Goal: Task Accomplishment & Management: Manage account settings

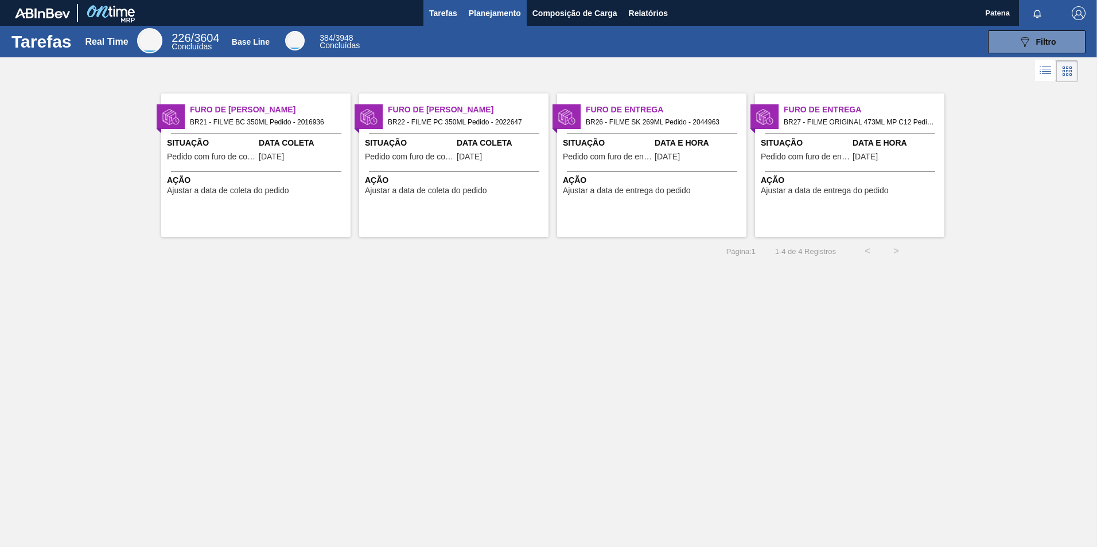
click at [493, 15] on span "Planejamento" at bounding box center [495, 13] width 52 height 14
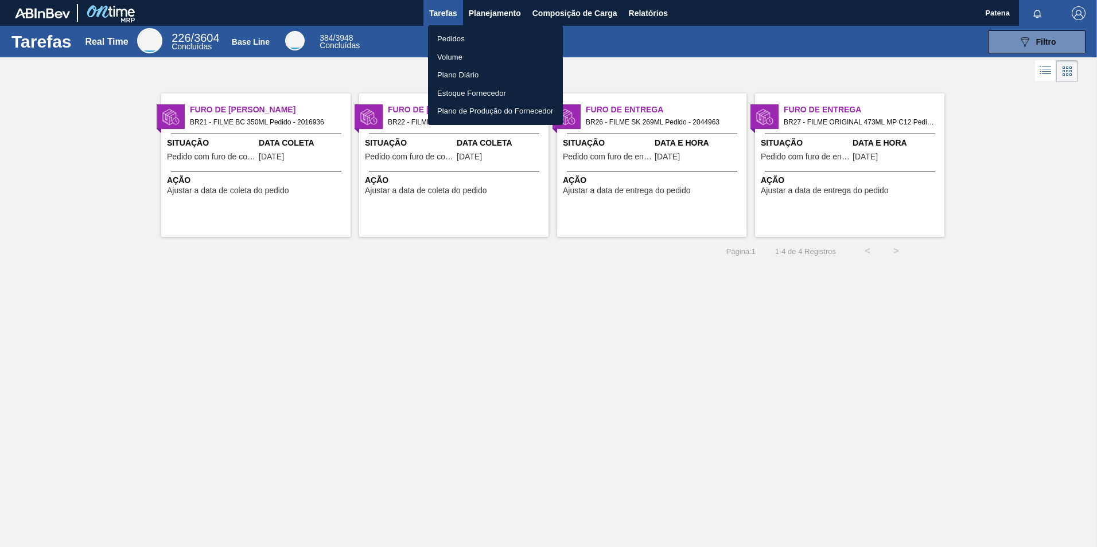
click at [454, 39] on li "Pedidos" at bounding box center [495, 39] width 135 height 18
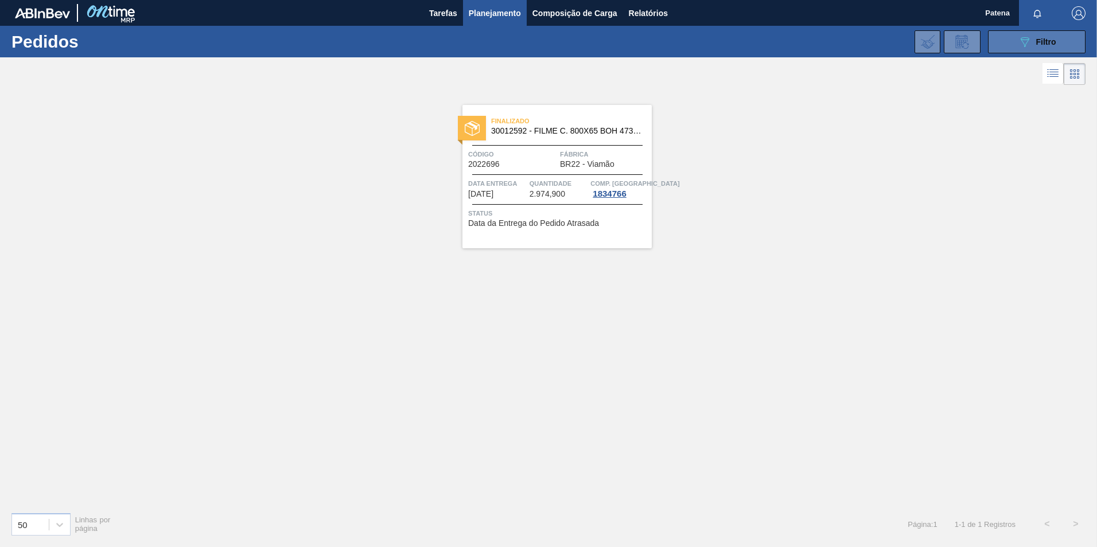
click at [1052, 45] on span "Filtro" at bounding box center [1046, 41] width 20 height 9
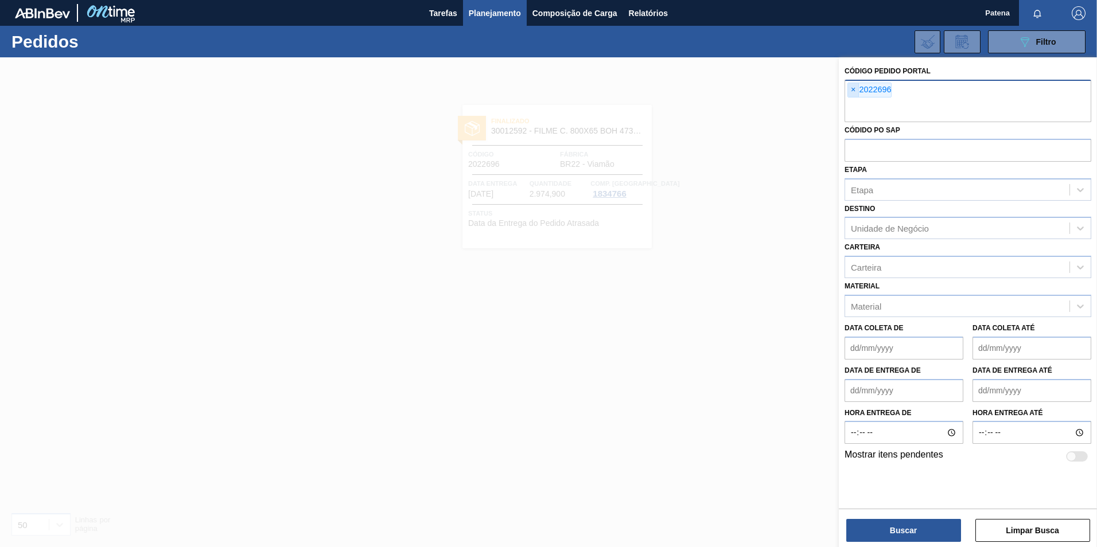
click at [857, 89] on span "×" at bounding box center [853, 90] width 11 height 14
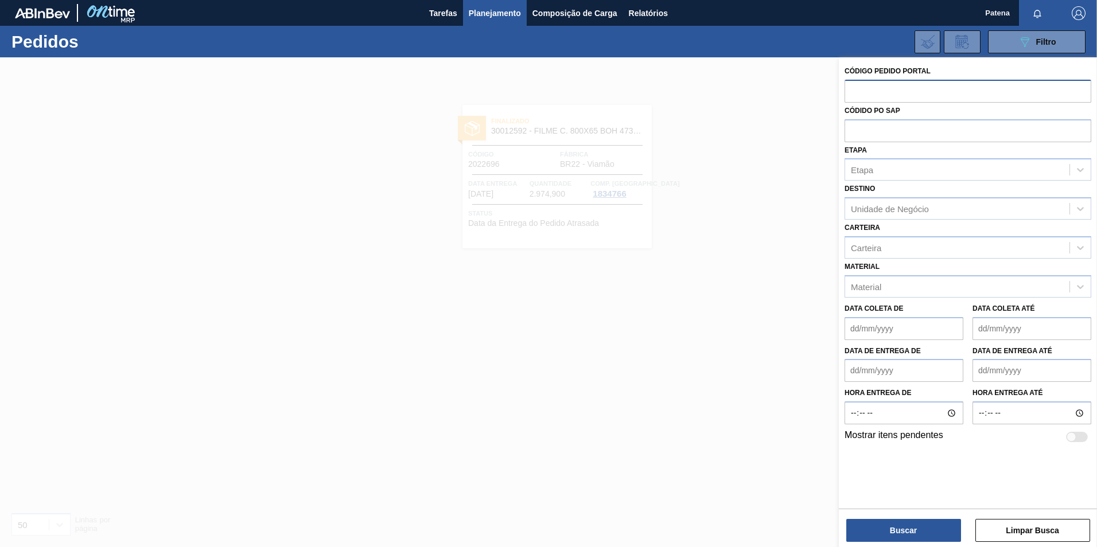
click at [857, 91] on input "text" at bounding box center [968, 91] width 247 height 22
type input "2027012"
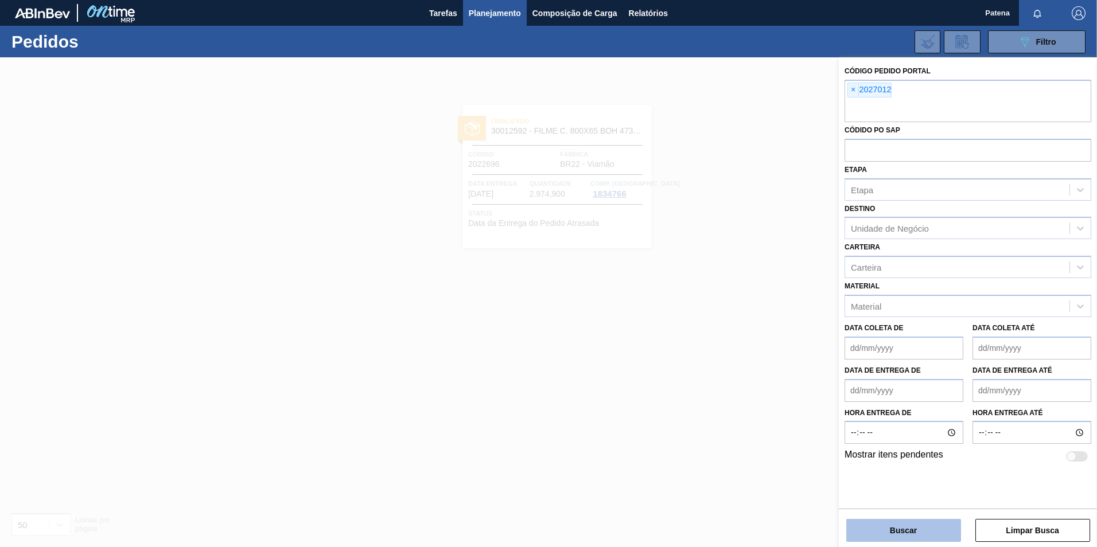
click at [908, 538] on button "Buscar" at bounding box center [903, 530] width 115 height 23
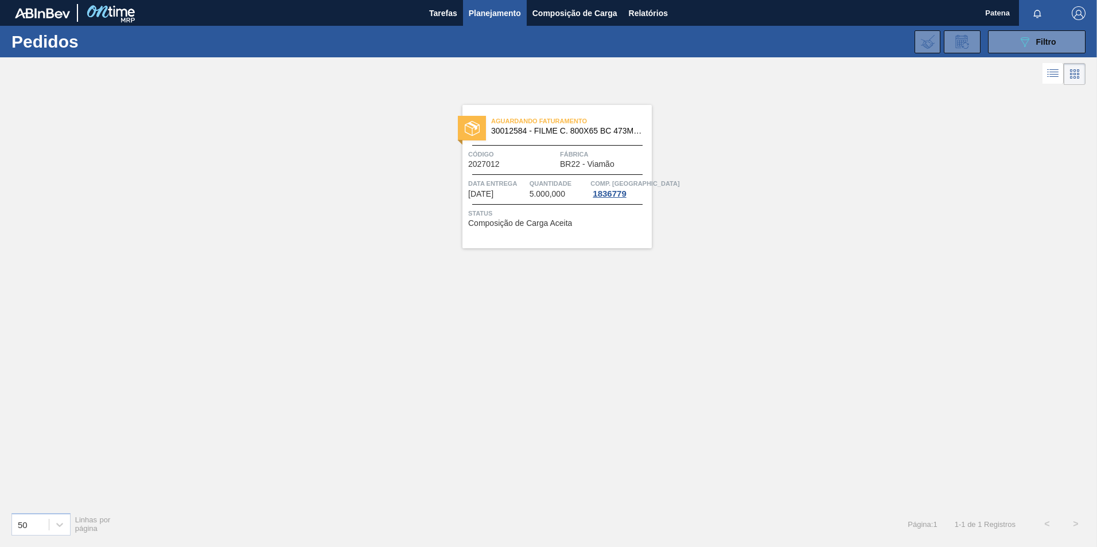
click at [533, 154] on span "Código" at bounding box center [512, 154] width 89 height 11
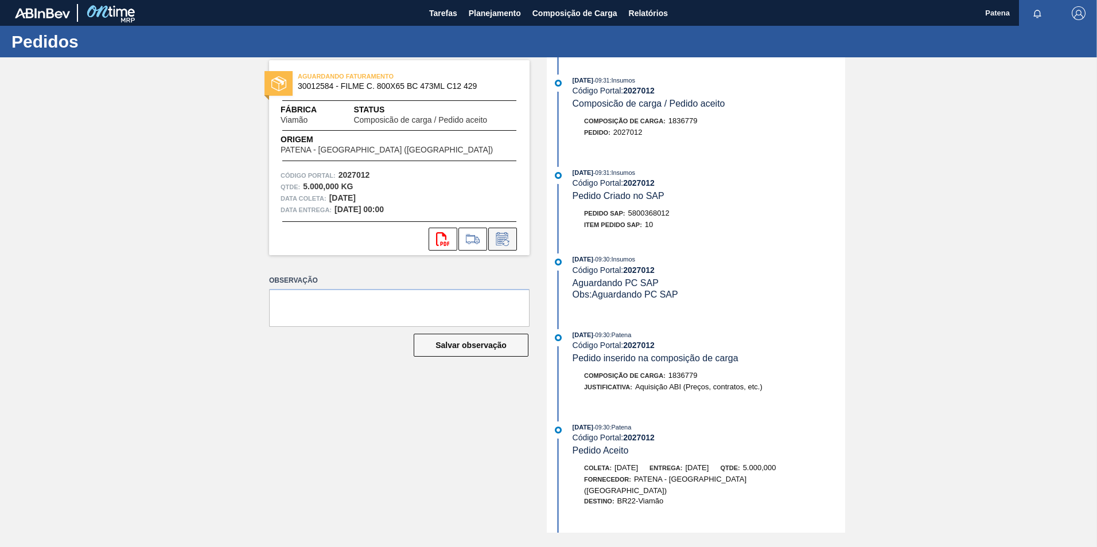
click at [504, 236] on icon at bounding box center [503, 239] width 18 height 14
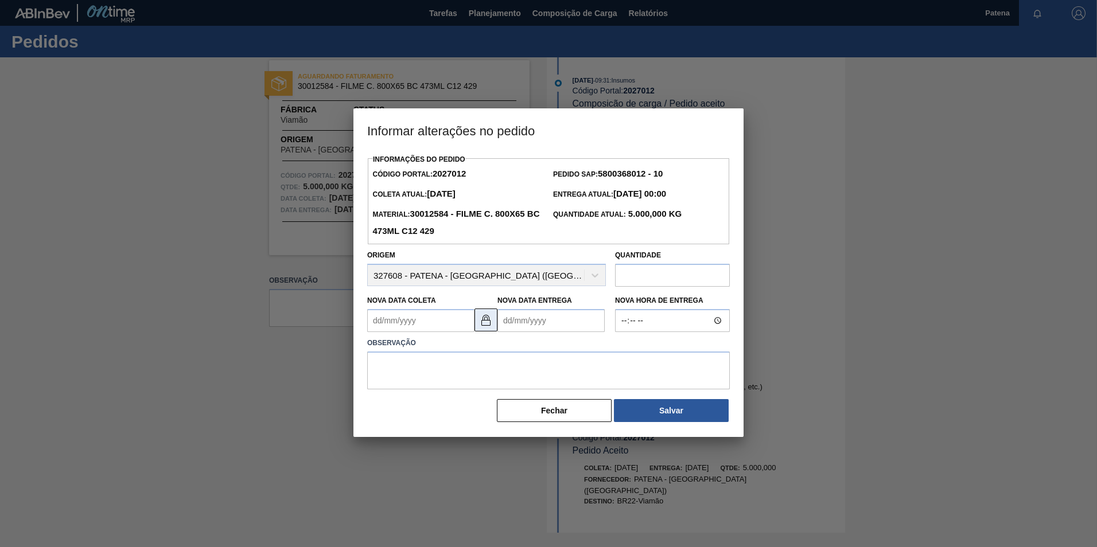
click at [484, 322] on img at bounding box center [486, 320] width 14 height 14
click at [416, 323] on Coleta2027012 "Nova Data Coleta" at bounding box center [420, 320] width 107 height 23
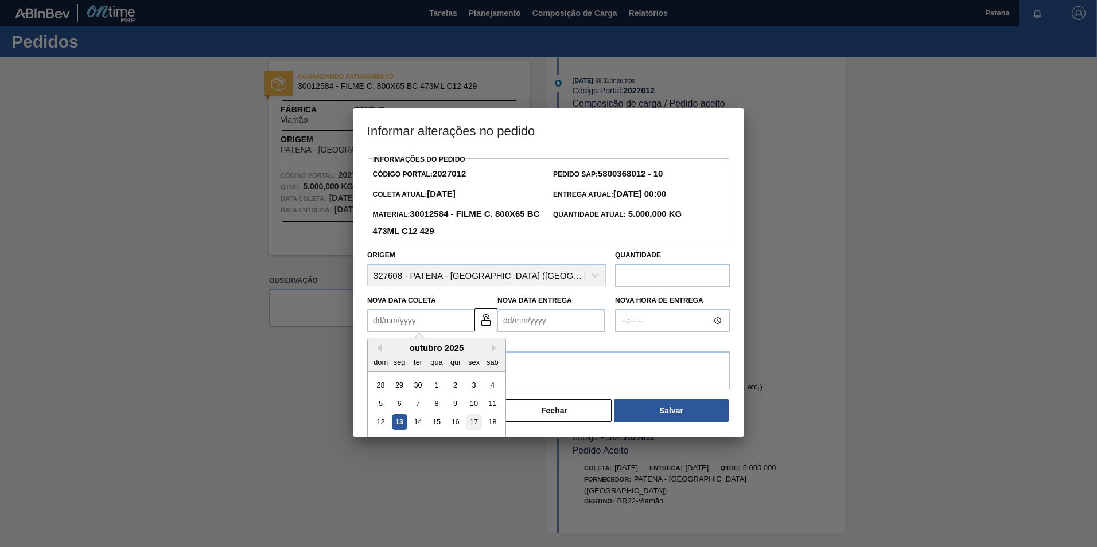
scroll to position [38, 0]
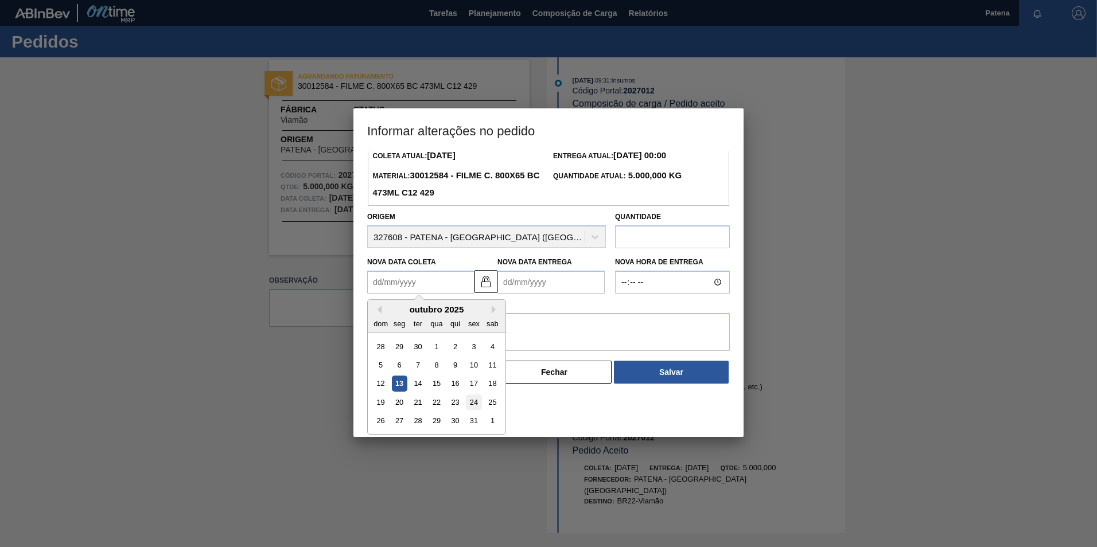
click at [472, 407] on div "24" at bounding box center [473, 402] width 15 height 15
type Coleta2027012 "[DATE]"
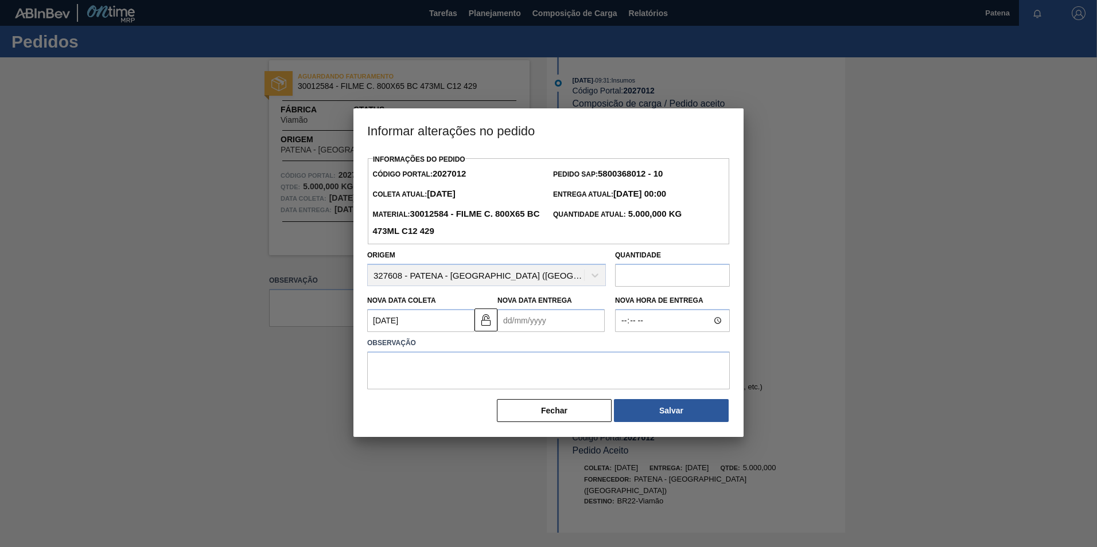
scroll to position [0, 0]
click at [535, 321] on Entrega2027012 "Nova Data Entrega" at bounding box center [551, 320] width 107 height 23
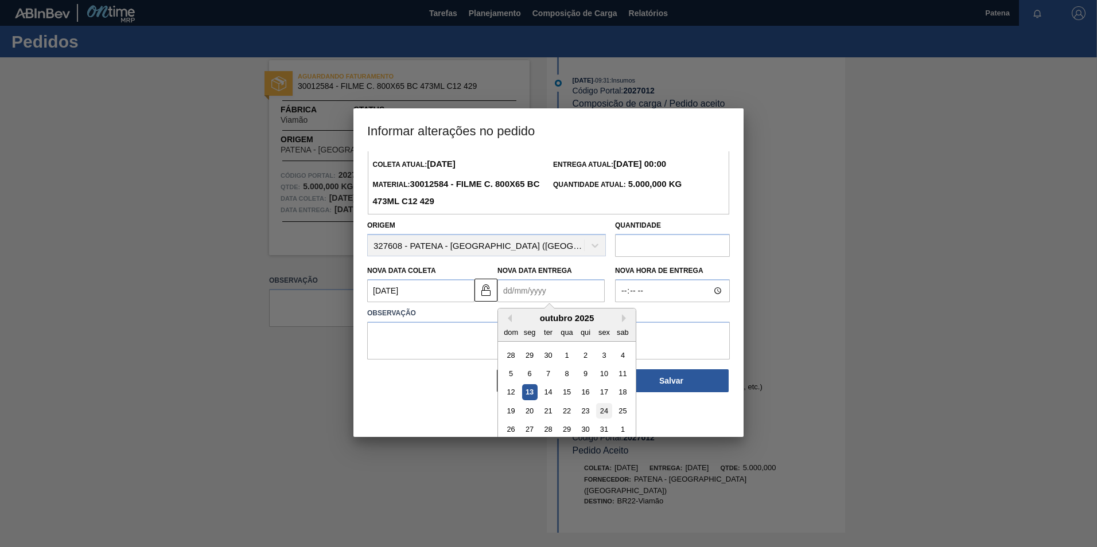
scroll to position [38, 0]
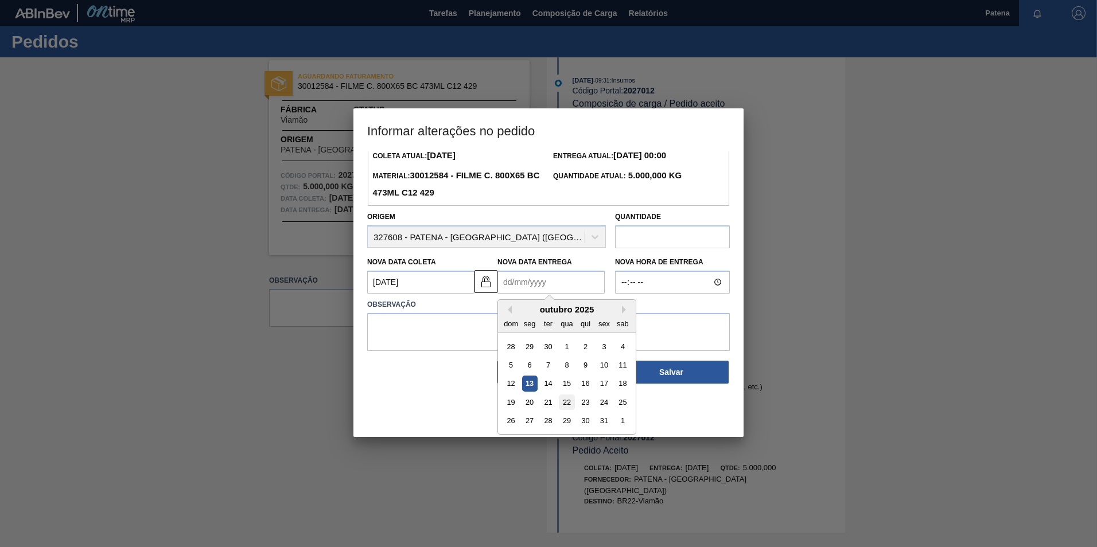
click at [562, 403] on div "22" at bounding box center [566, 402] width 15 height 15
type Entrega2027012 "[DATE]"
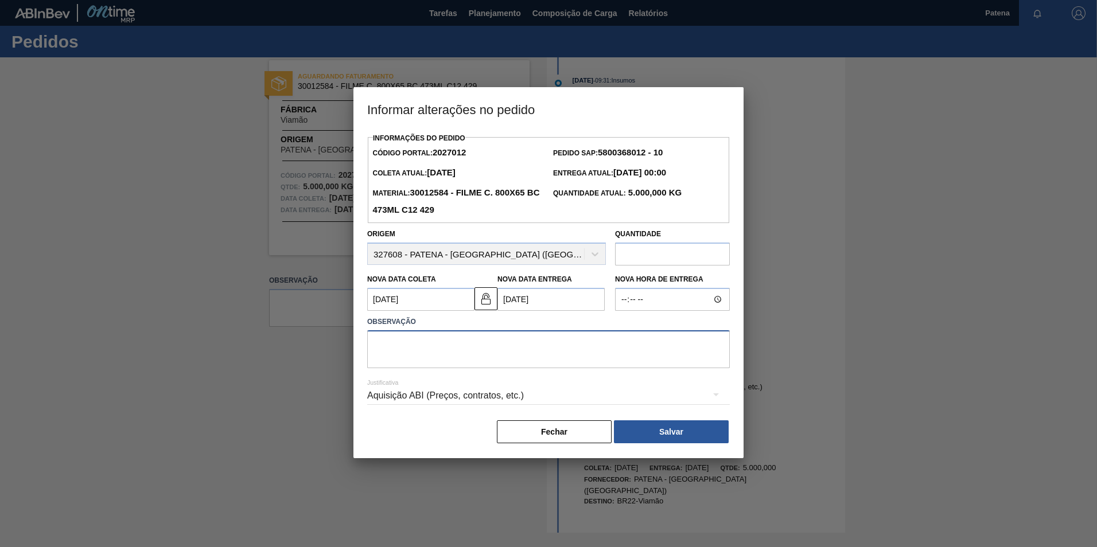
click at [495, 352] on textarea at bounding box center [548, 350] width 363 height 38
type textarea "POSTERGAÇÃO DATA DE ENTREGA"
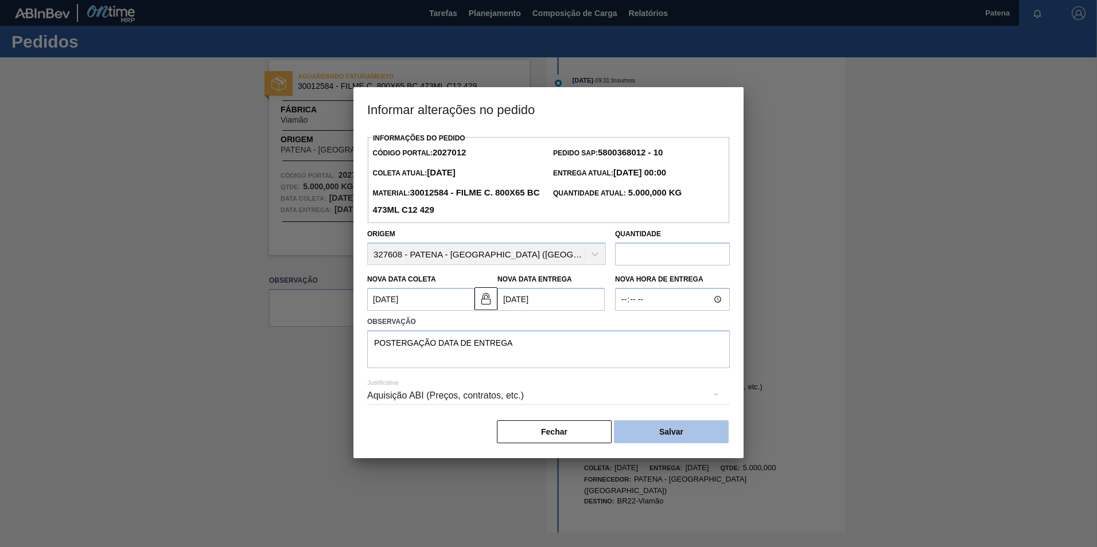
click at [648, 435] on button "Salvar" at bounding box center [671, 432] width 115 height 23
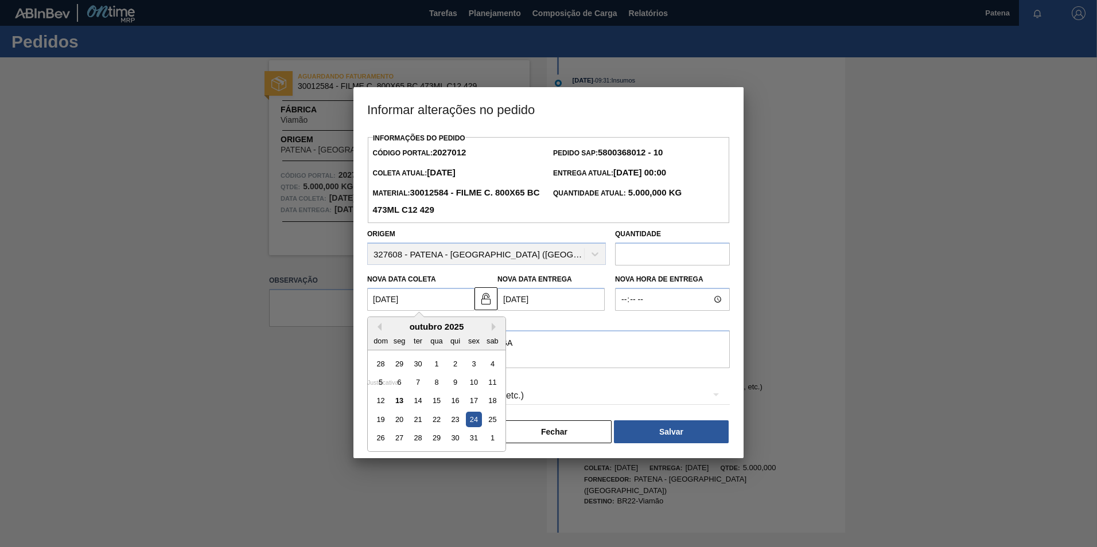
drag, startPoint x: 414, startPoint y: 302, endPoint x: 351, endPoint y: 300, distance: 63.2
click at [351, 300] on div "Informar alterações no pedido Informações do Pedido Código Portal: 2027012 Pedi…" at bounding box center [548, 273] width 1097 height 547
click at [474, 419] on div "24" at bounding box center [473, 419] width 15 height 15
click at [441, 303] on Coleta2027012 "[DATE]" at bounding box center [420, 299] width 107 height 23
click at [435, 422] on div "22" at bounding box center [436, 419] width 15 height 15
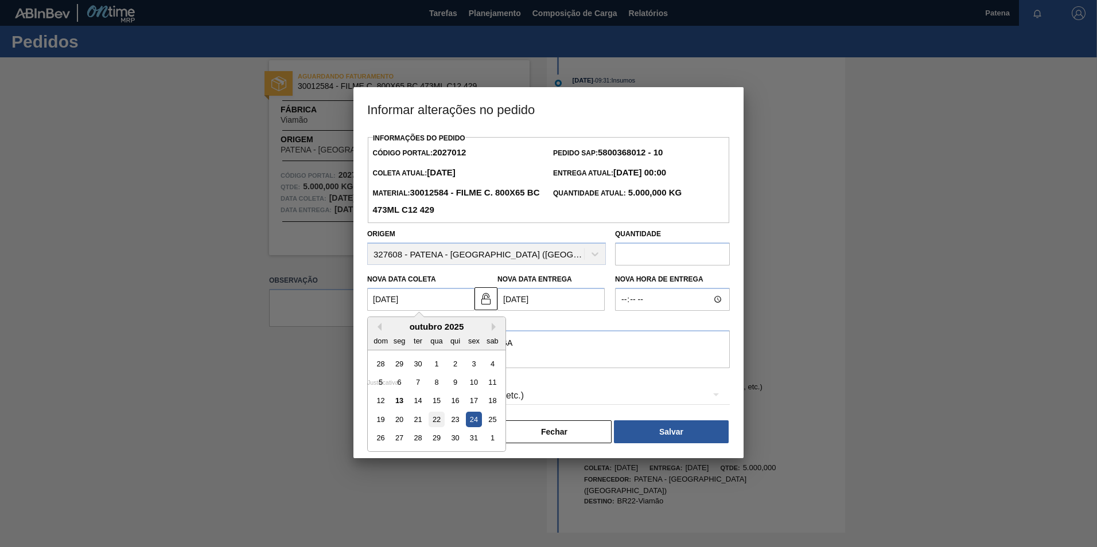
type Coleta2027012 "[DATE]"
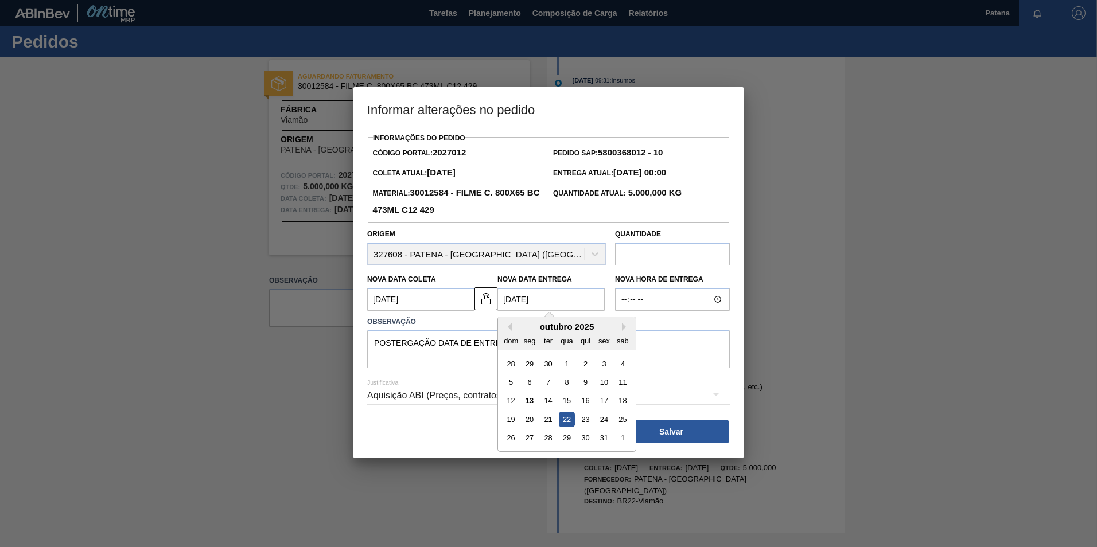
click at [521, 297] on Entrega2027012 "[DATE]" at bounding box center [551, 299] width 107 height 23
click at [601, 421] on div "24" at bounding box center [603, 419] width 15 height 15
type Entrega2027012 "[DATE]"
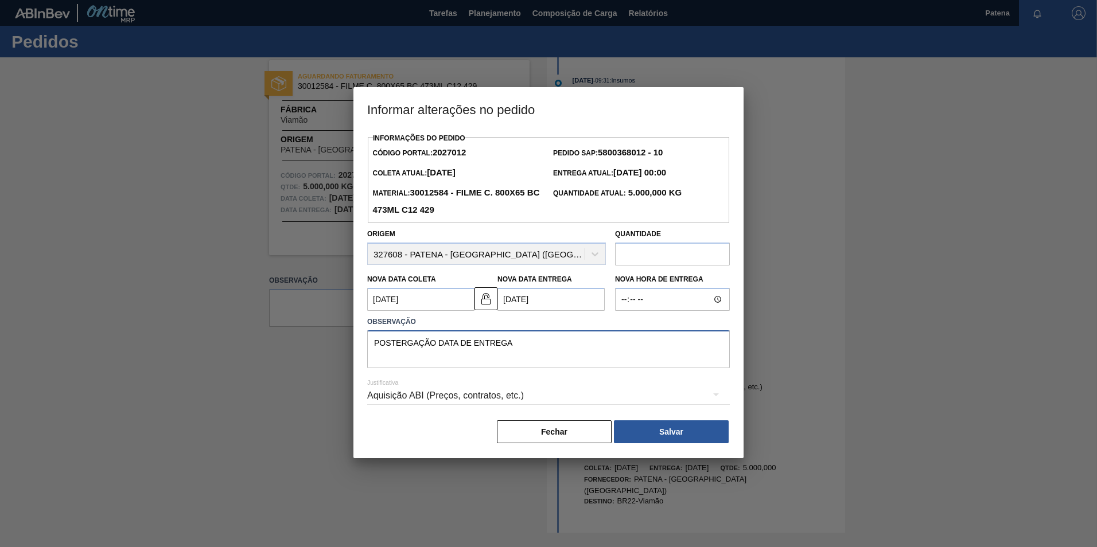
drag, startPoint x: 516, startPoint y: 347, endPoint x: 347, endPoint y: 336, distance: 169.7
click at [347, 336] on div "Informar alterações no pedido Informações do Pedido Código Portal: 2027012 Pedi…" at bounding box center [548, 273] width 1097 height 547
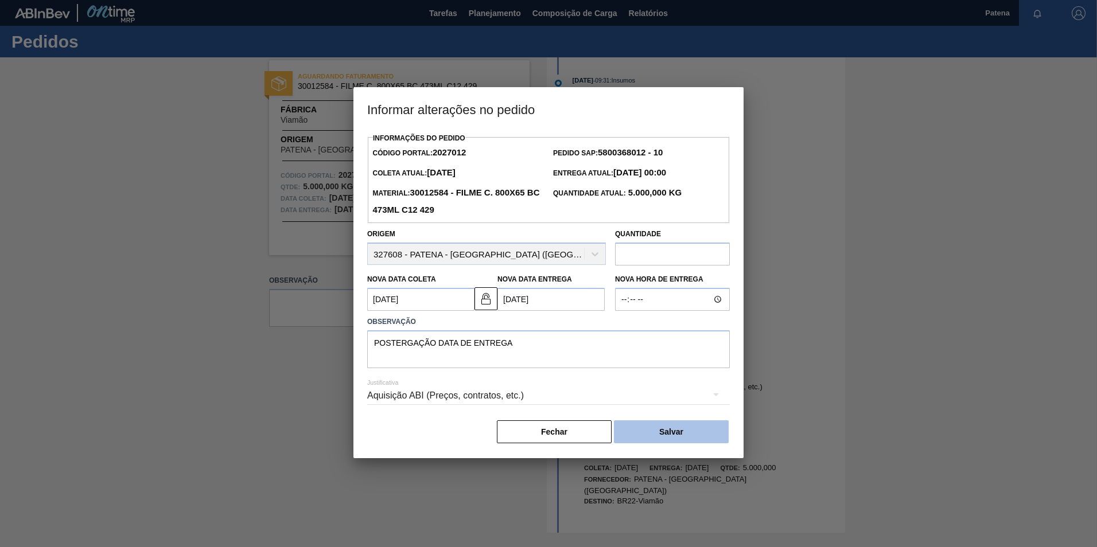
click at [698, 440] on button "Salvar" at bounding box center [671, 432] width 115 height 23
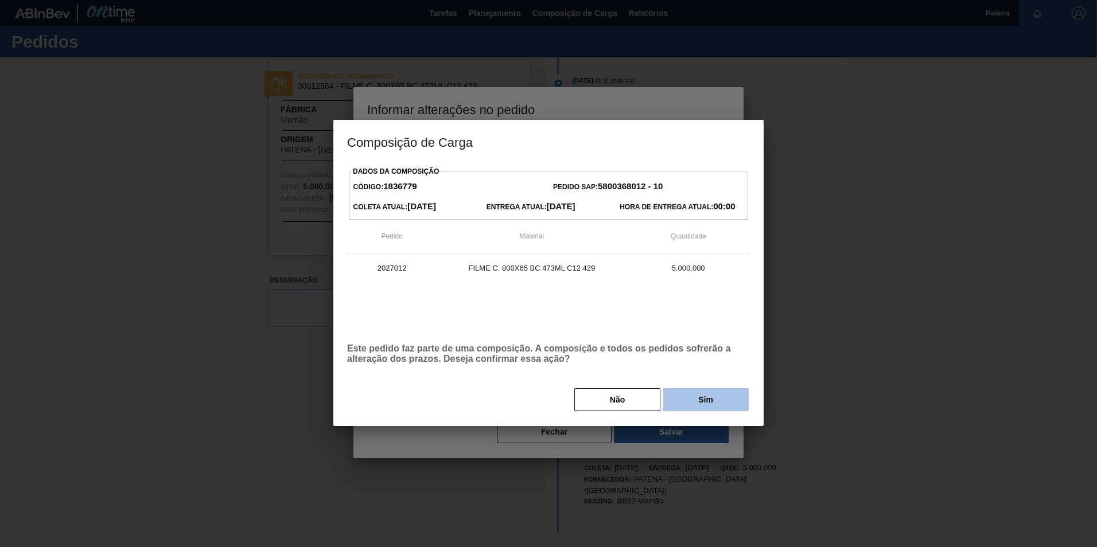
click at [703, 397] on button "Sim" at bounding box center [706, 399] width 86 height 23
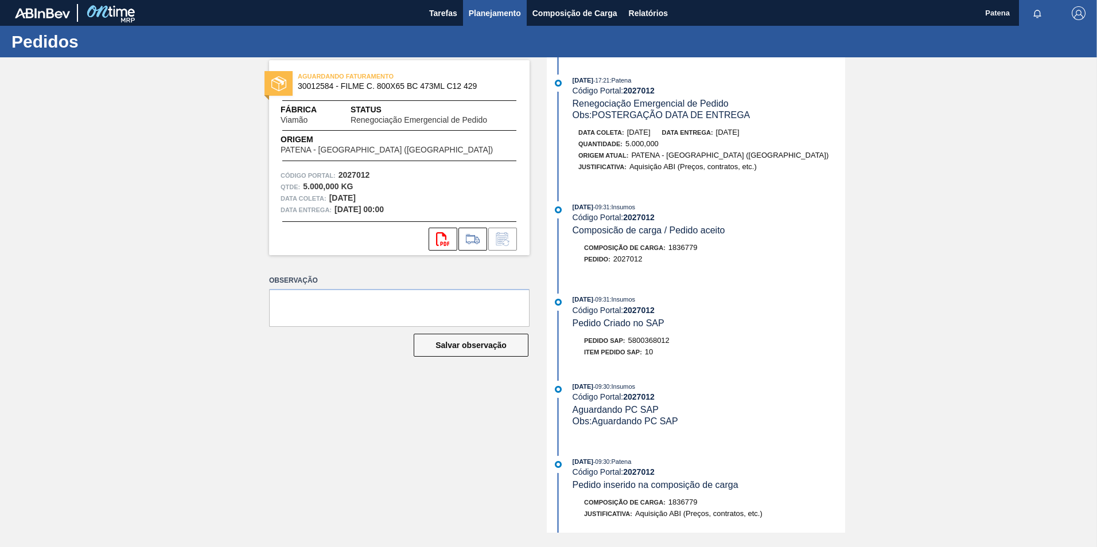
click at [496, 12] on span "Planejamento" at bounding box center [495, 13] width 52 height 14
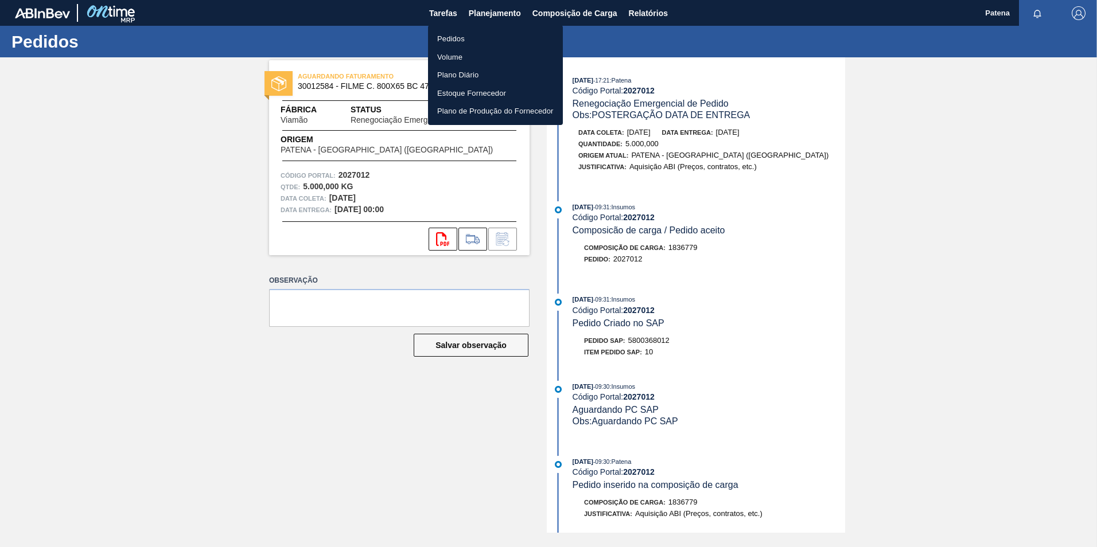
click at [459, 39] on li "Pedidos" at bounding box center [495, 39] width 135 height 18
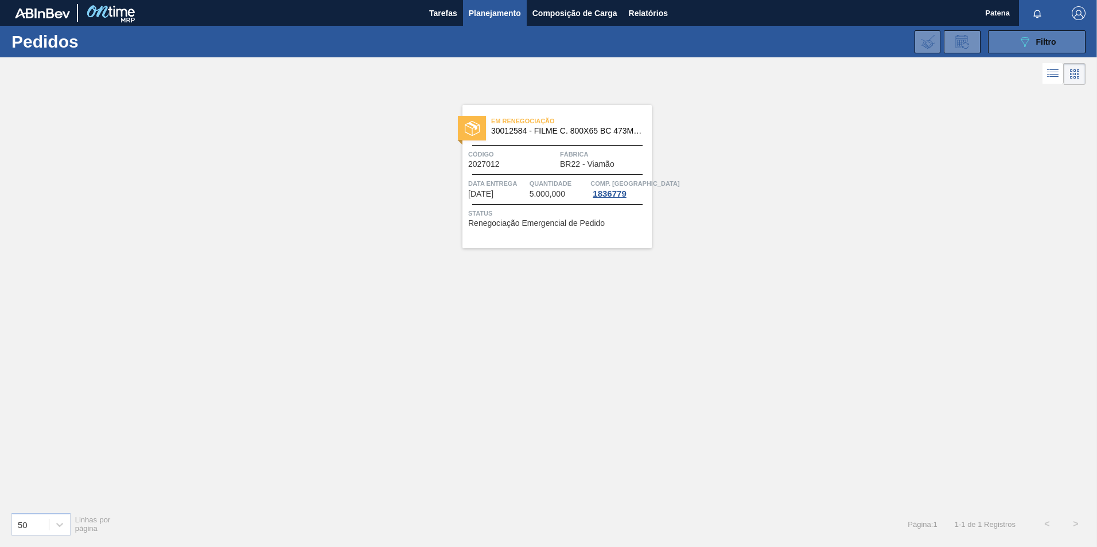
click at [1032, 42] on div "089F7B8B-B2A5-4AFE-B5C0-19BA573D28AC Filtro" at bounding box center [1037, 42] width 38 height 14
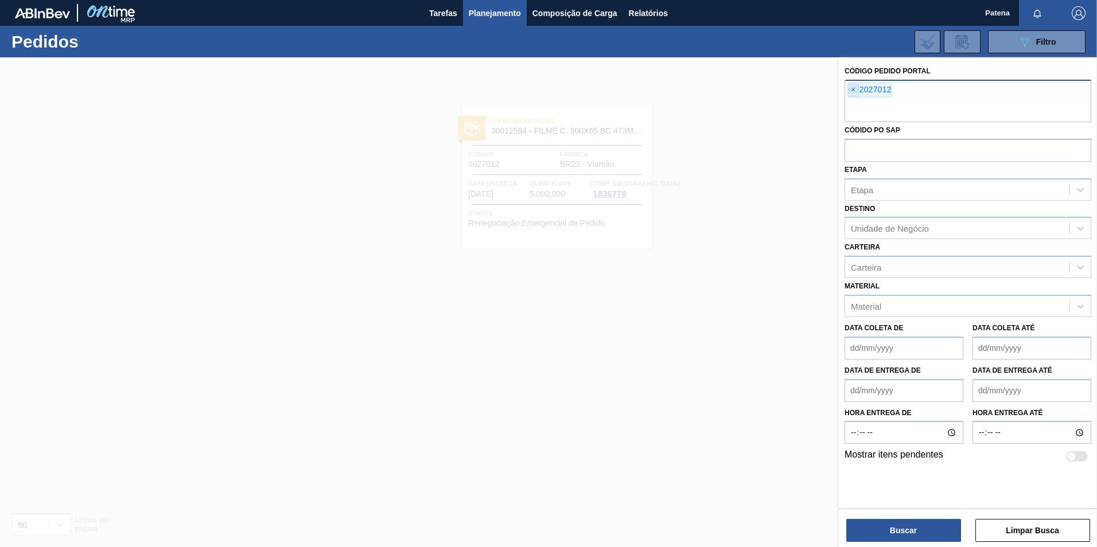
click at [854, 90] on span "×" at bounding box center [853, 90] width 11 height 14
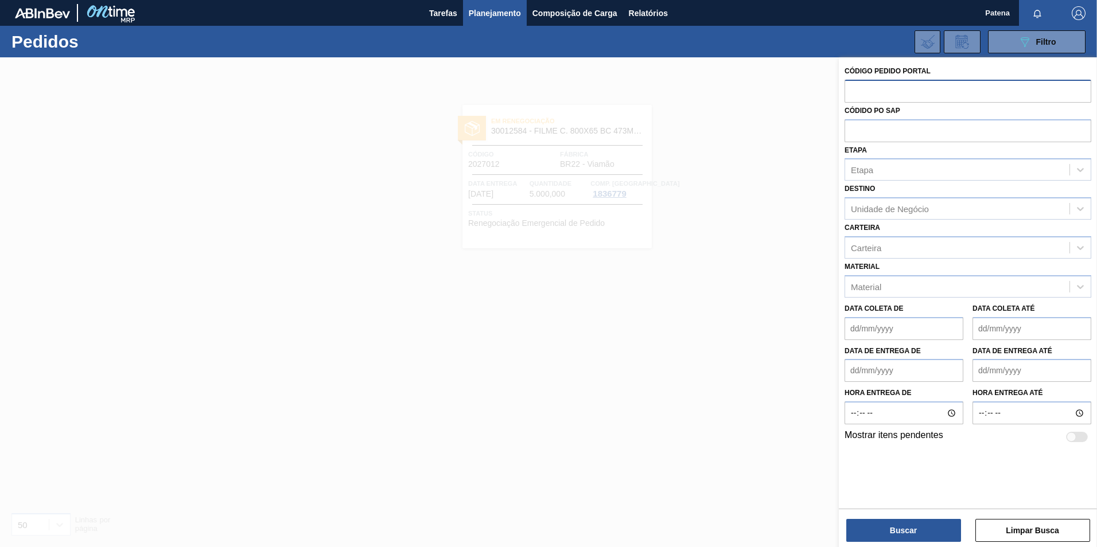
click at [867, 96] on input "text" at bounding box center [968, 91] width 247 height 22
type input "2012065"
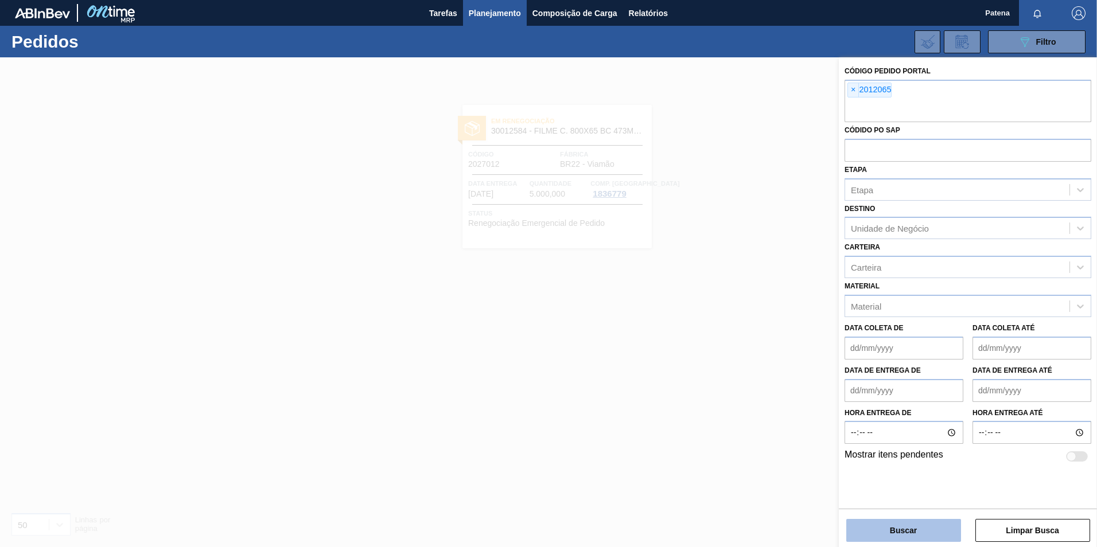
click at [904, 531] on button "Buscar" at bounding box center [903, 530] width 115 height 23
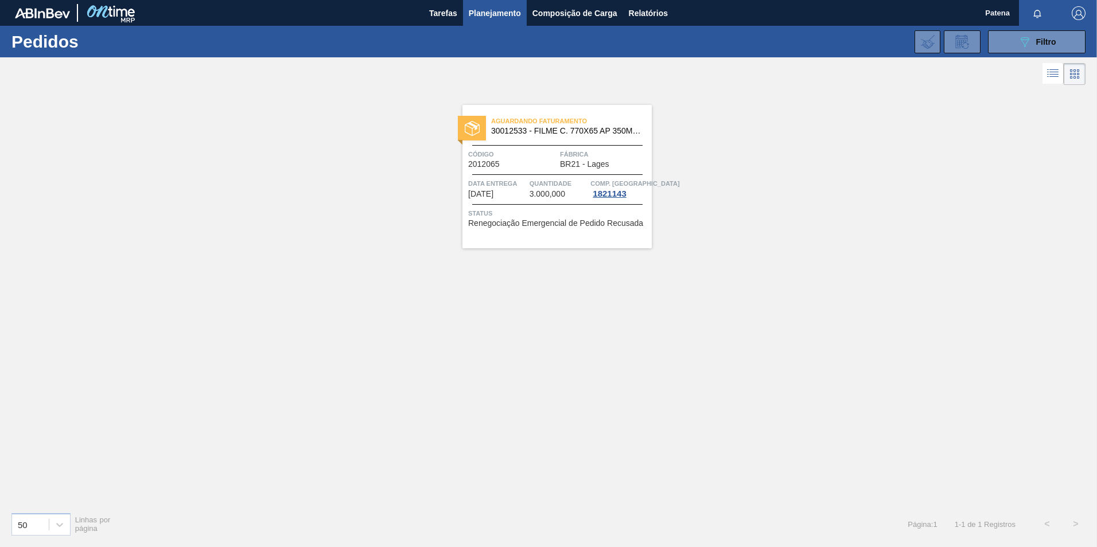
click at [545, 168] on div "Código 2012065" at bounding box center [512, 159] width 89 height 20
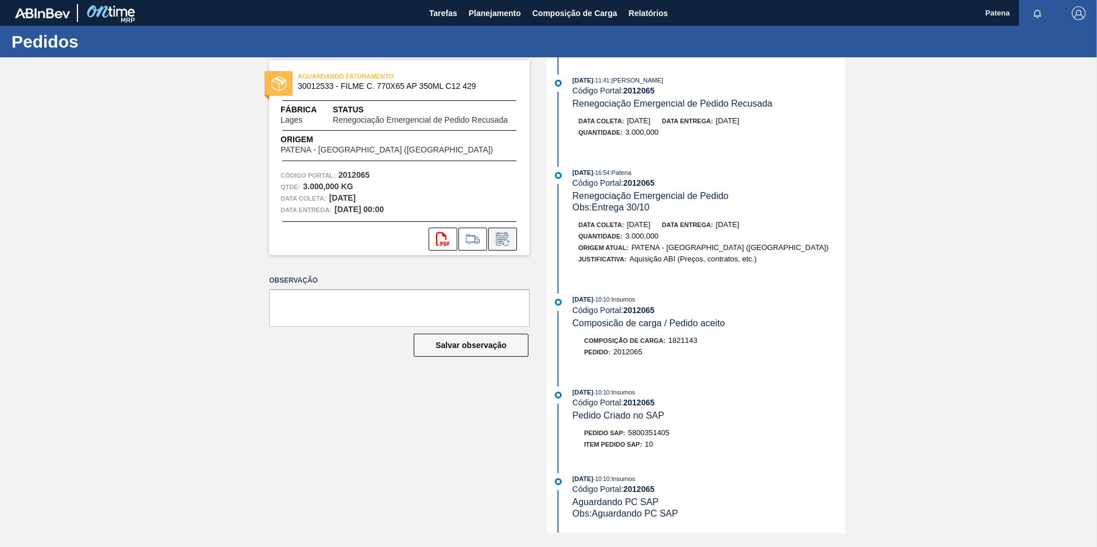
click at [500, 241] on icon at bounding box center [503, 239] width 18 height 14
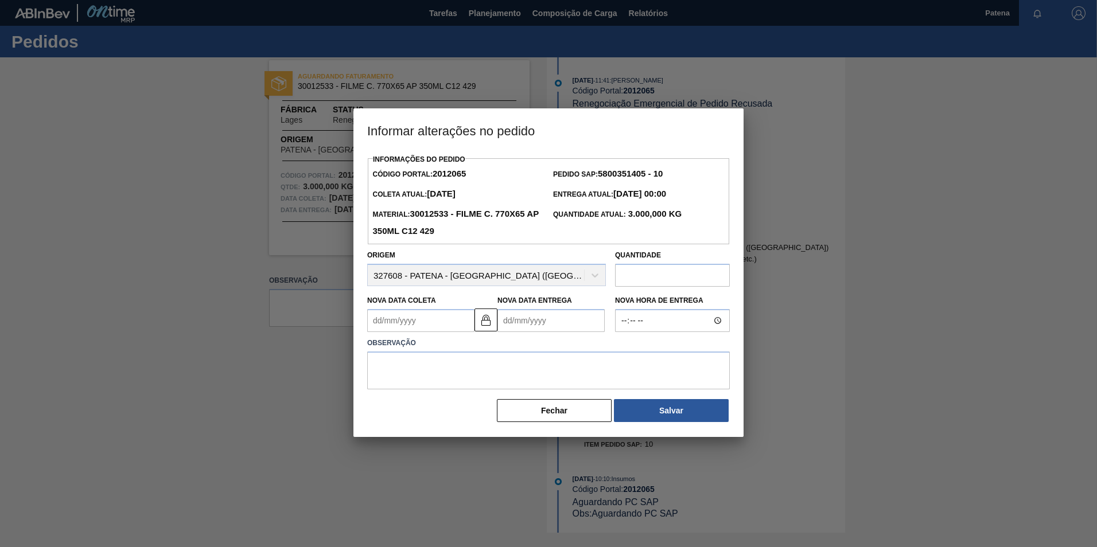
click at [427, 323] on Coleta2012065 "Nova Data Coleta" at bounding box center [420, 320] width 107 height 23
click at [481, 320] on img at bounding box center [486, 320] width 14 height 14
click at [430, 323] on Coleta2012065 "Nova Data Coleta" at bounding box center [420, 320] width 107 height 23
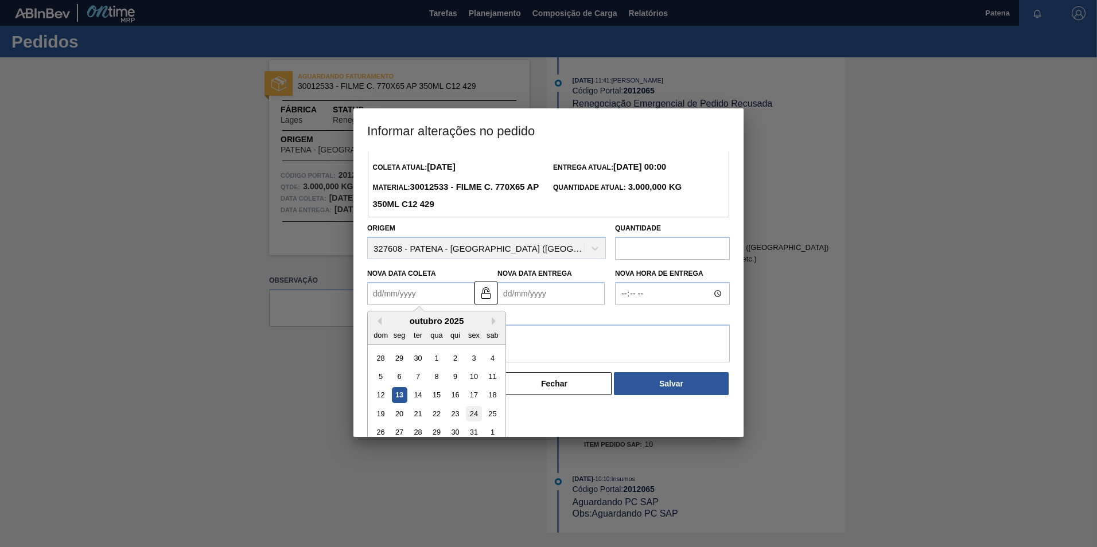
scroll to position [38, 0]
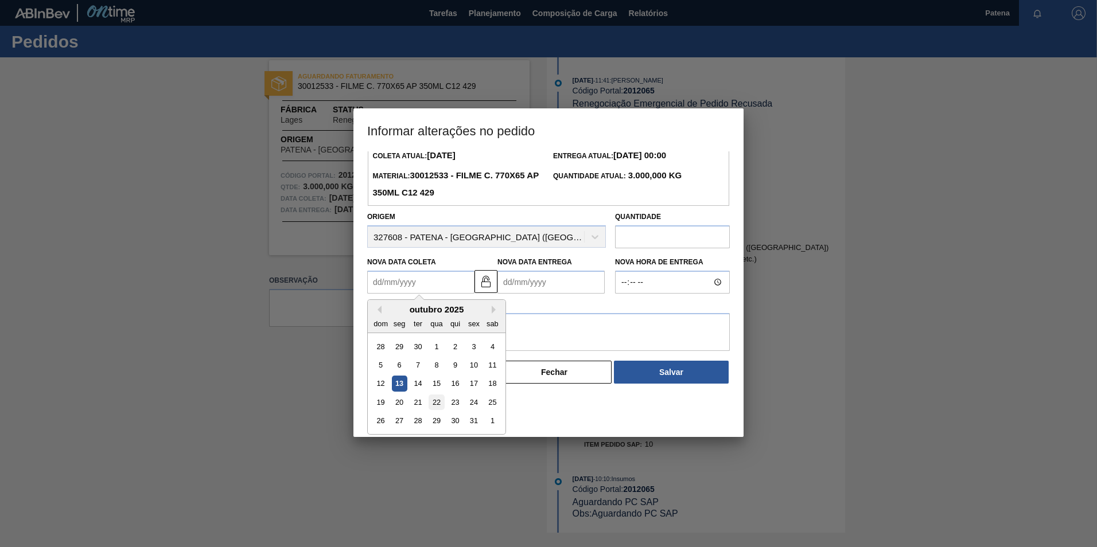
click at [432, 406] on div "22" at bounding box center [436, 402] width 15 height 15
type Coleta2012065 "[DATE]"
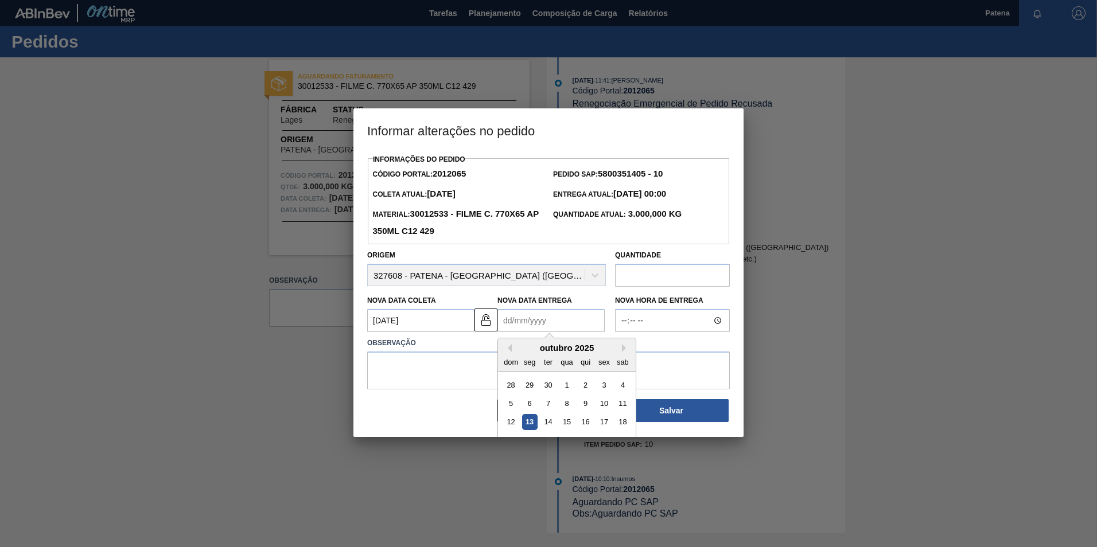
click at [527, 324] on Entrega2012065 "Nova Data Entrega" at bounding box center [551, 320] width 107 height 23
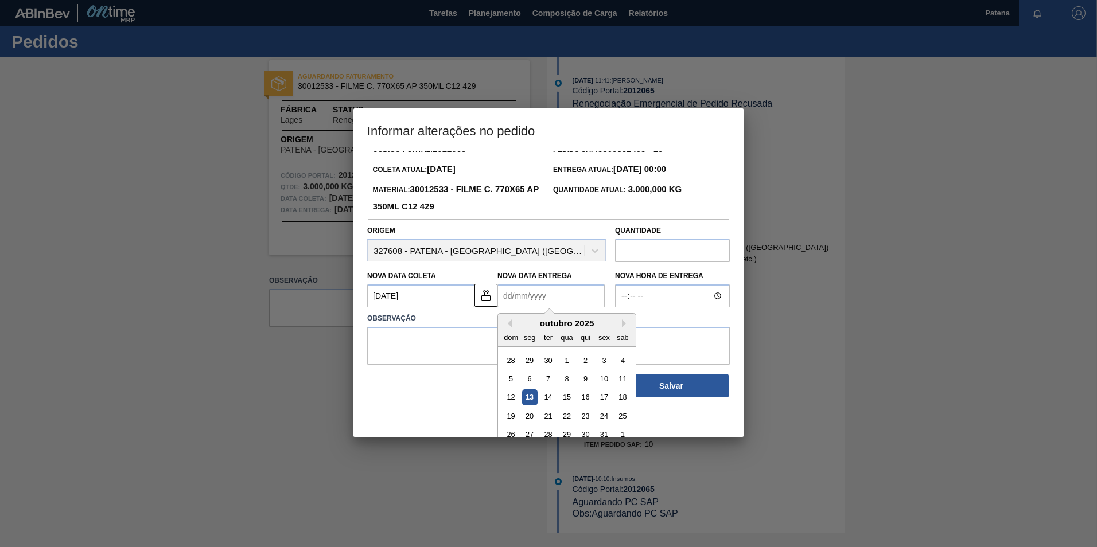
scroll to position [38, 0]
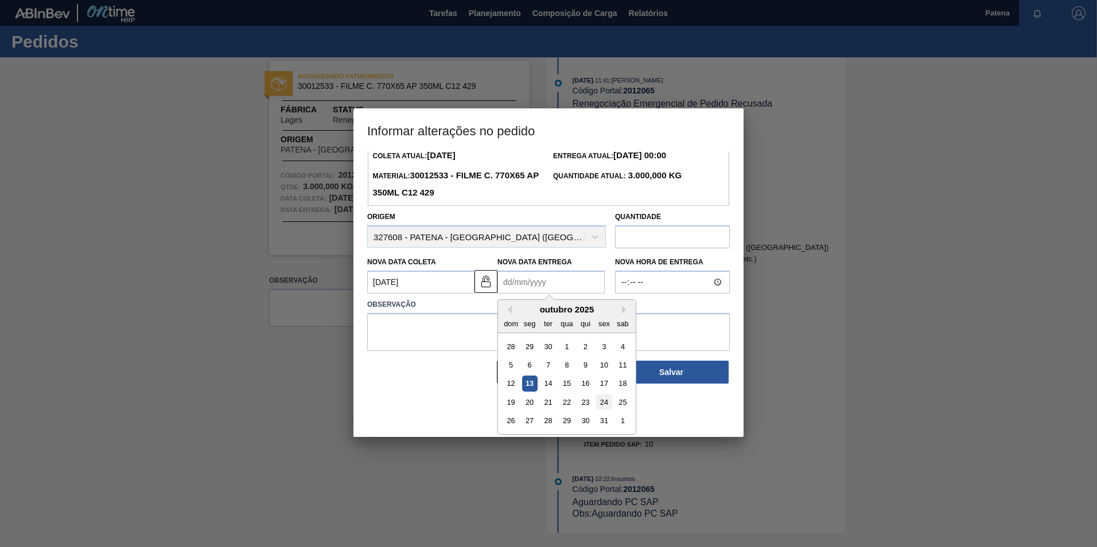
click at [601, 403] on div "24" at bounding box center [603, 402] width 15 height 15
type Entrega2012065 "[DATE]"
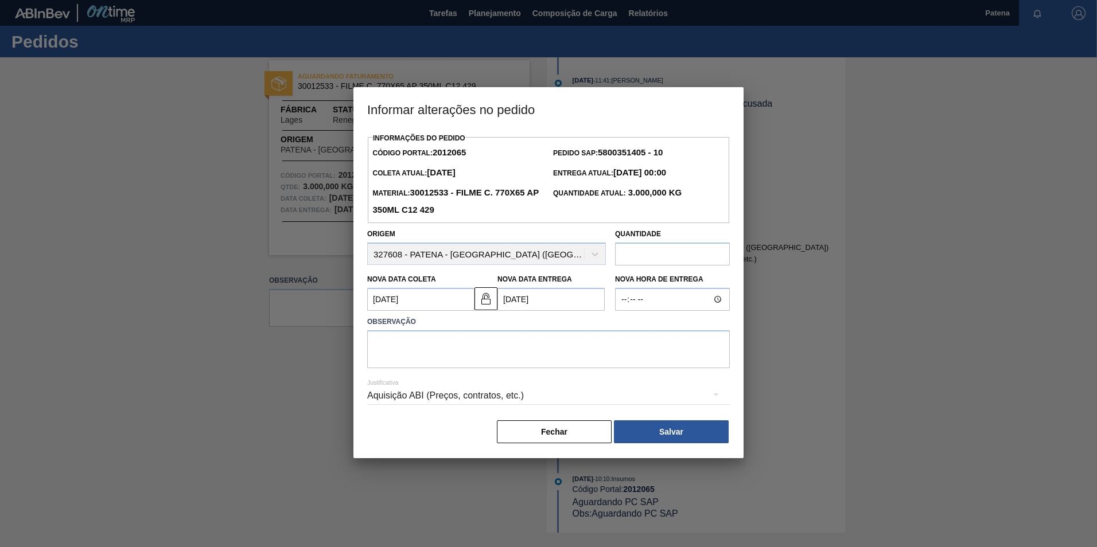
scroll to position [0, 0]
click at [436, 349] on textarea at bounding box center [548, 350] width 363 height 38
paste textarea "POSTERGAÇÃO DATA DE ENTREGA"
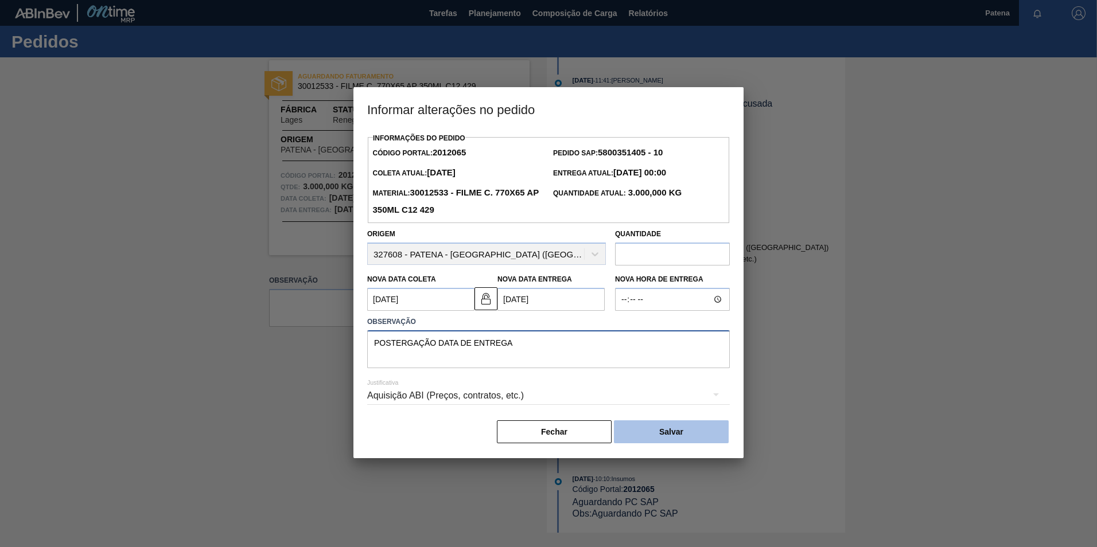
type textarea "POSTERGAÇÃO DATA DE ENTREGA"
click at [687, 433] on button "Salvar" at bounding box center [671, 432] width 115 height 23
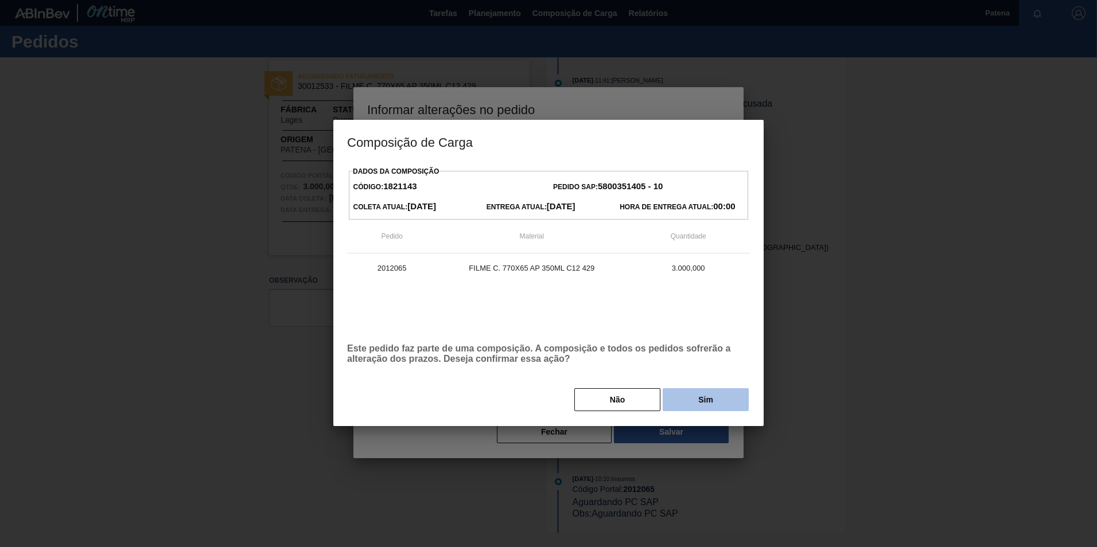
click at [703, 395] on button "Sim" at bounding box center [706, 399] width 86 height 23
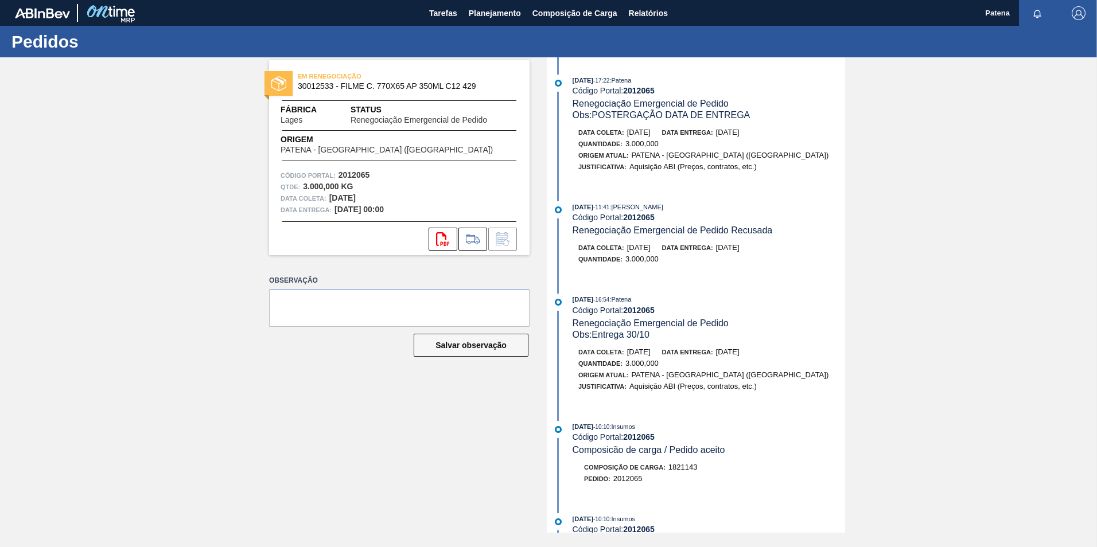
click at [928, 150] on div "EM RENEGOCIAÇÃO 30012533 - FILME C. 770X65 AP 350ML C12 429 Fábrica Lages Statu…" at bounding box center [548, 295] width 1097 height 476
